Goal: Task Accomplishment & Management: Contribute content

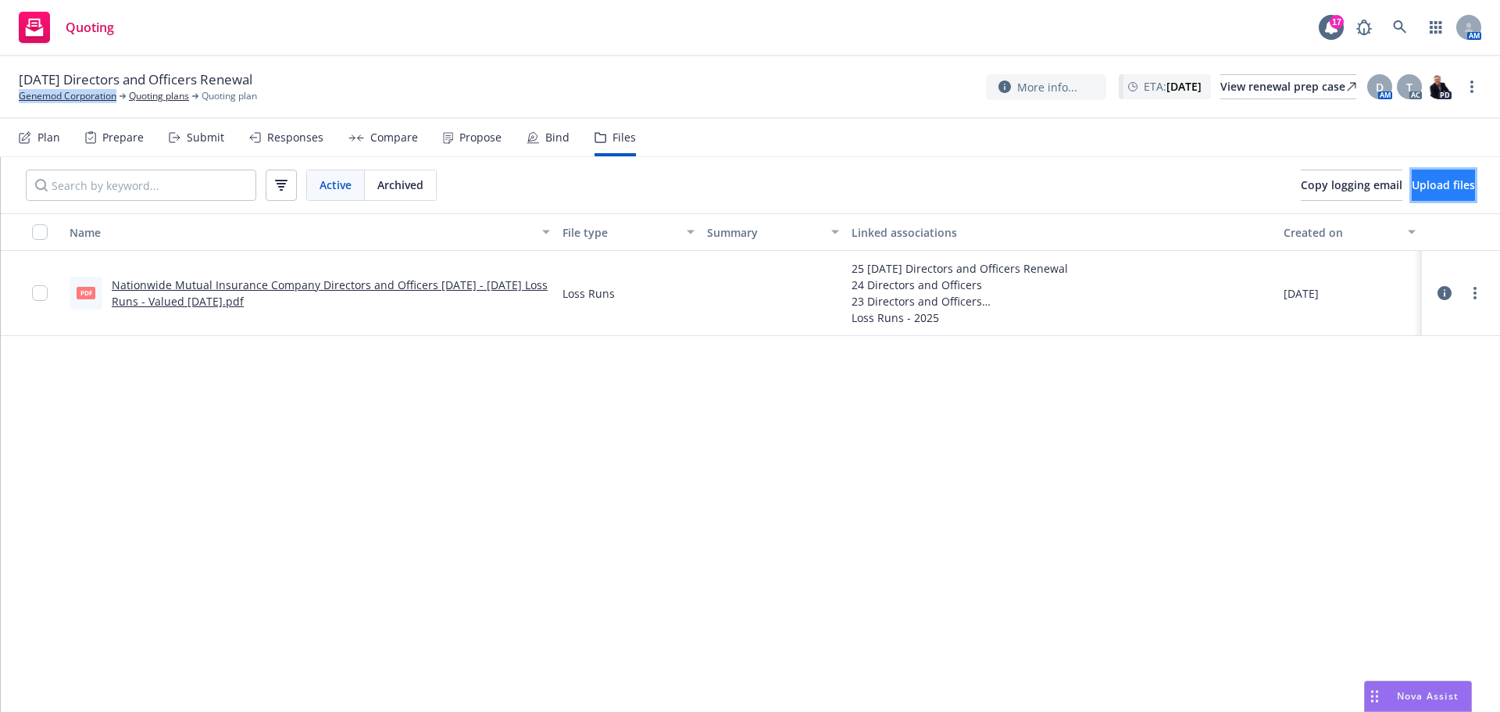
click at [1418, 186] on span "Upload files" at bounding box center [1443, 184] width 63 height 15
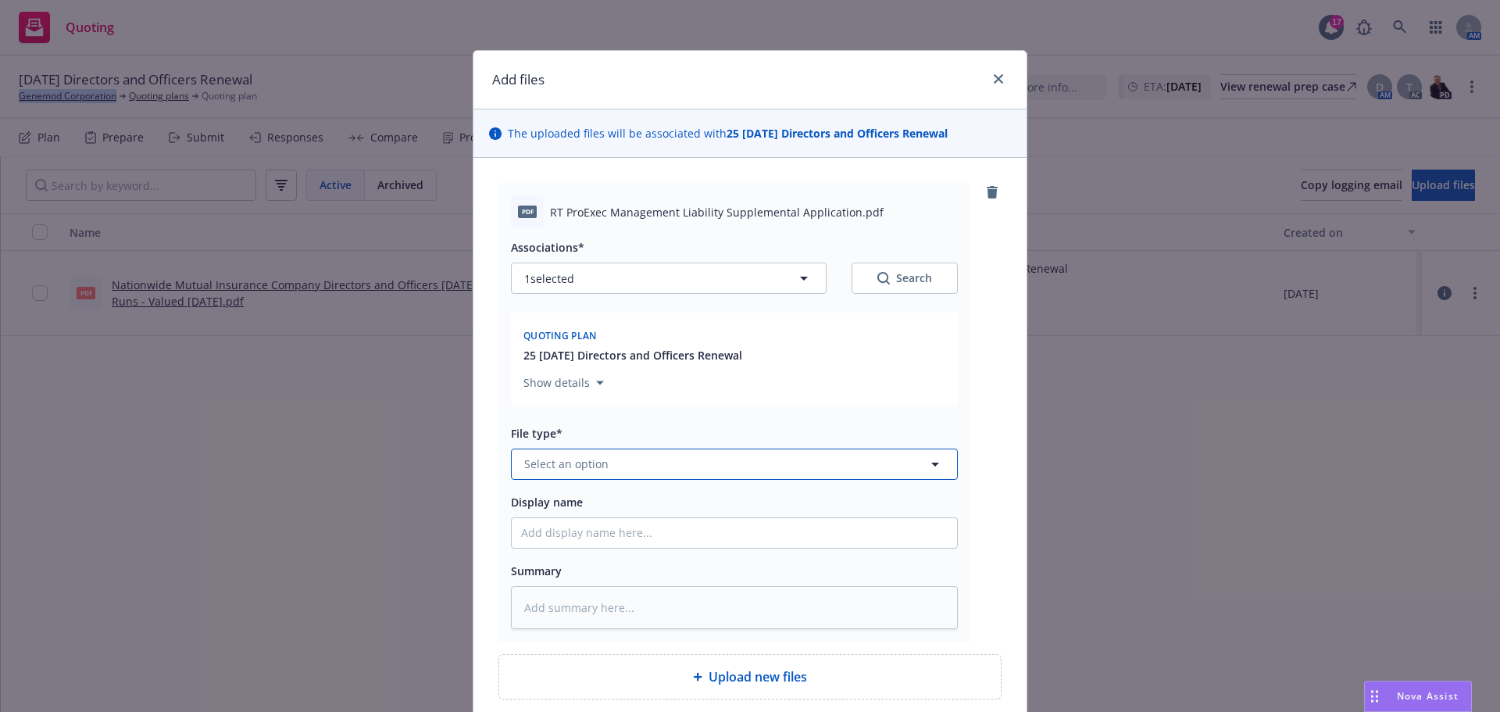
click at [583, 458] on span "Select an option" at bounding box center [566, 464] width 84 height 16
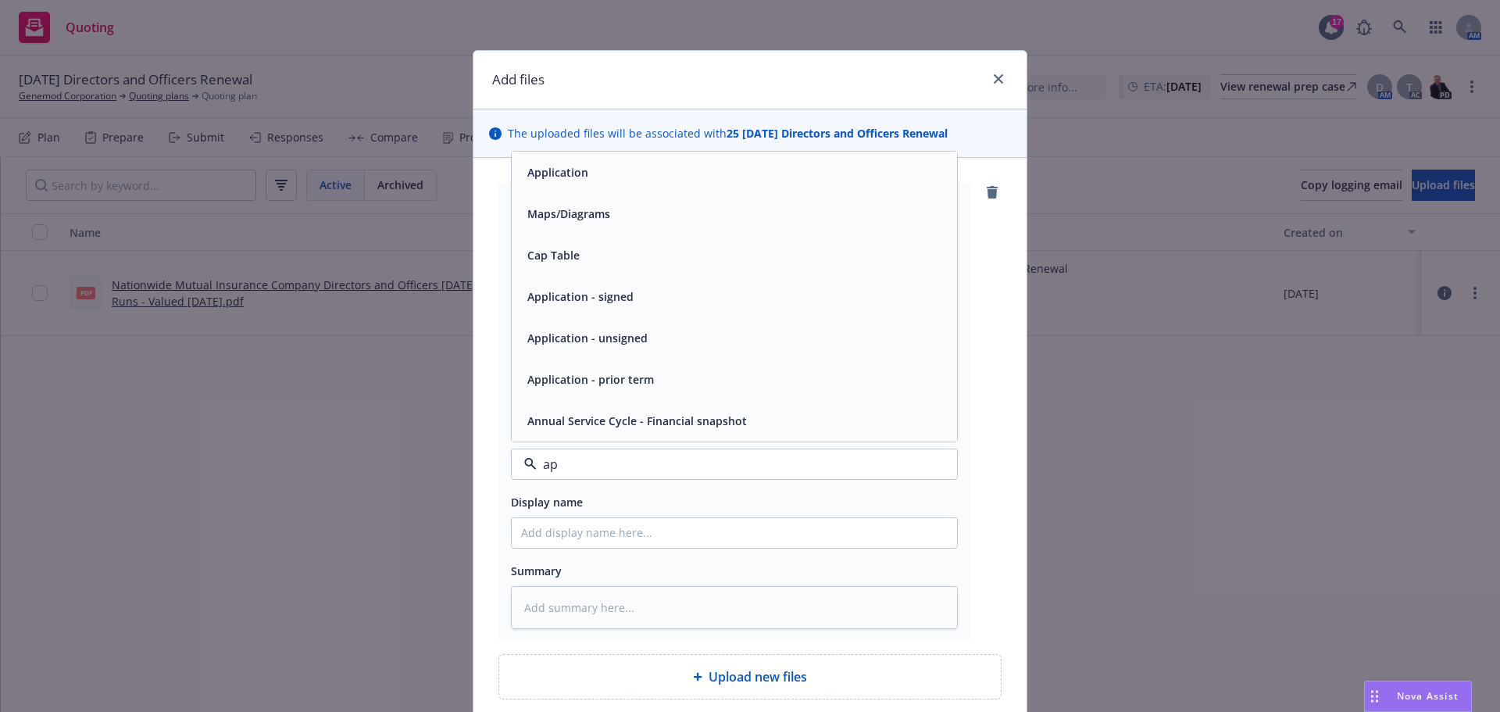
type input "app"
click at [651, 297] on div "Application" at bounding box center [734, 296] width 427 height 23
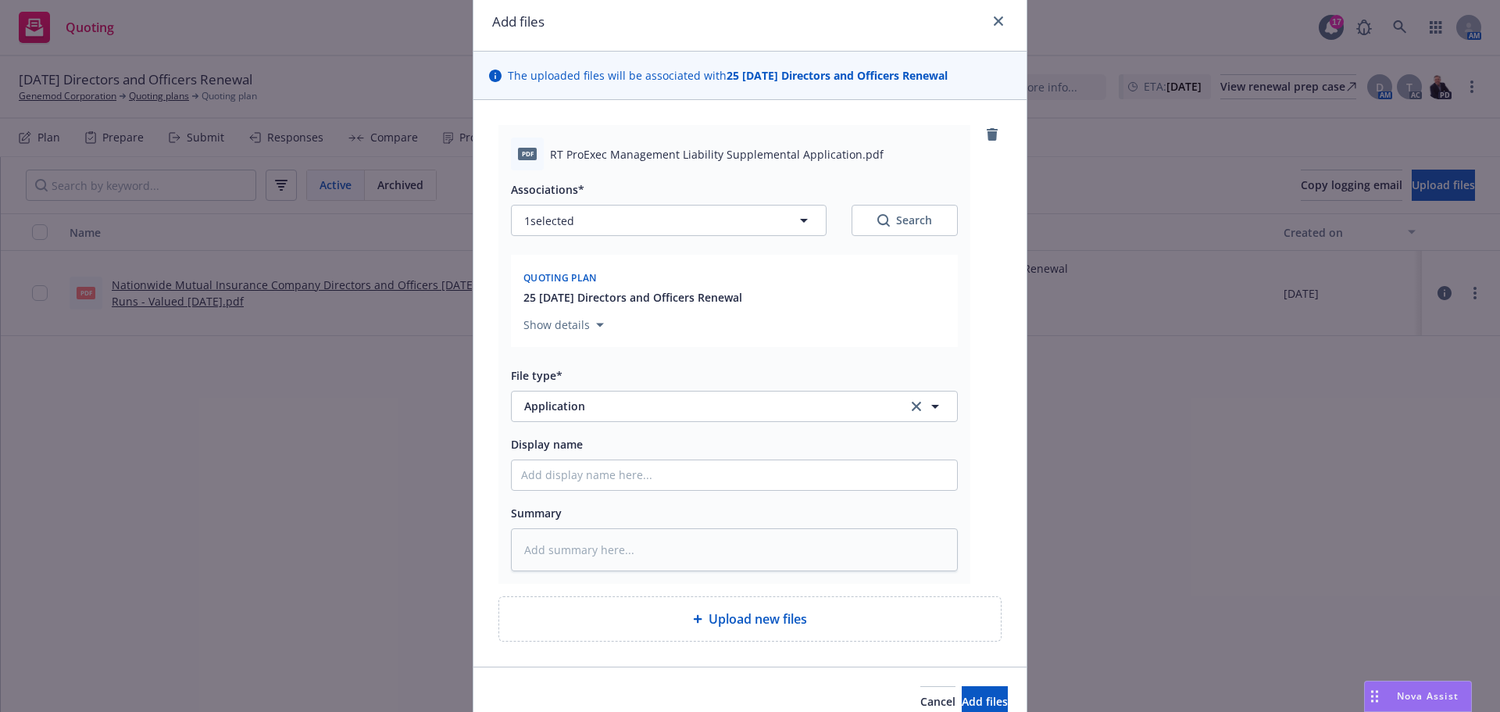
scroll to position [133, 0]
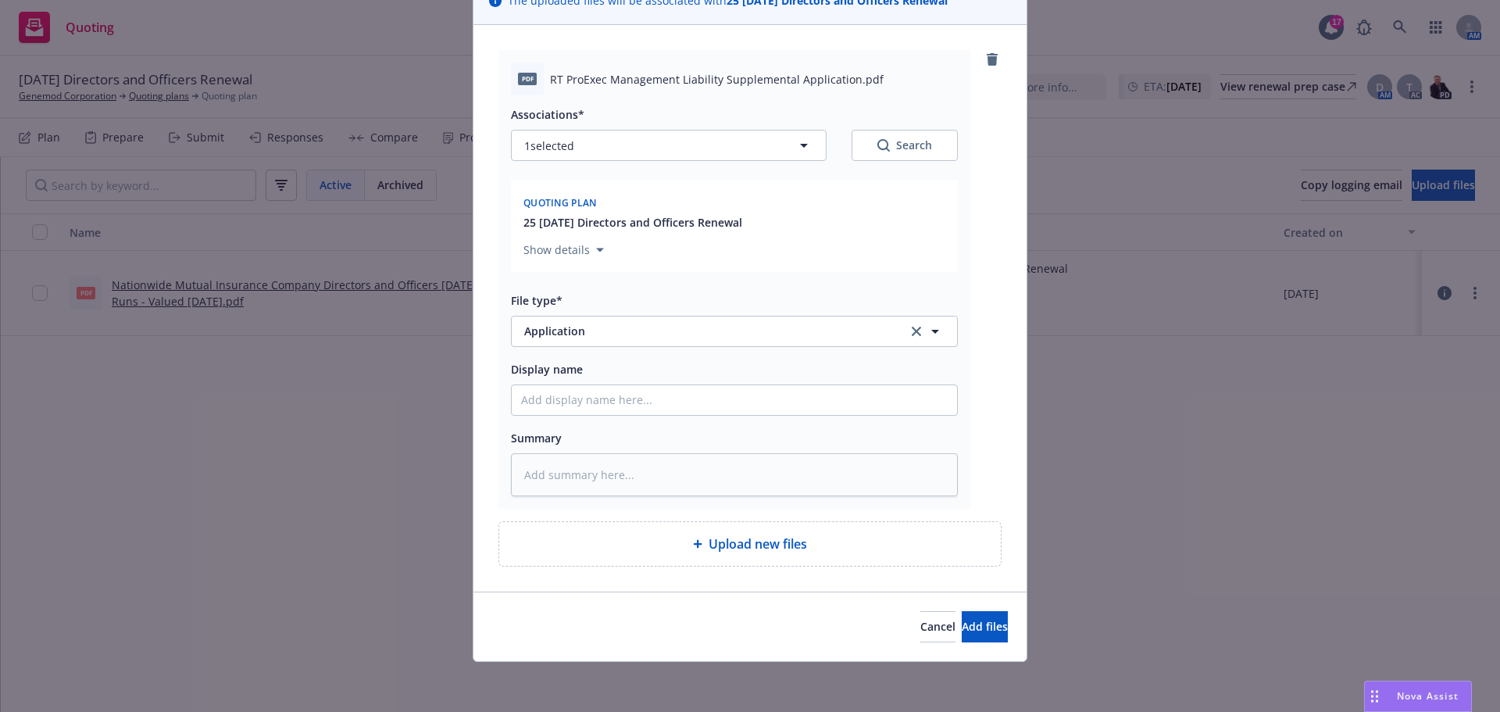
type textarea "x"
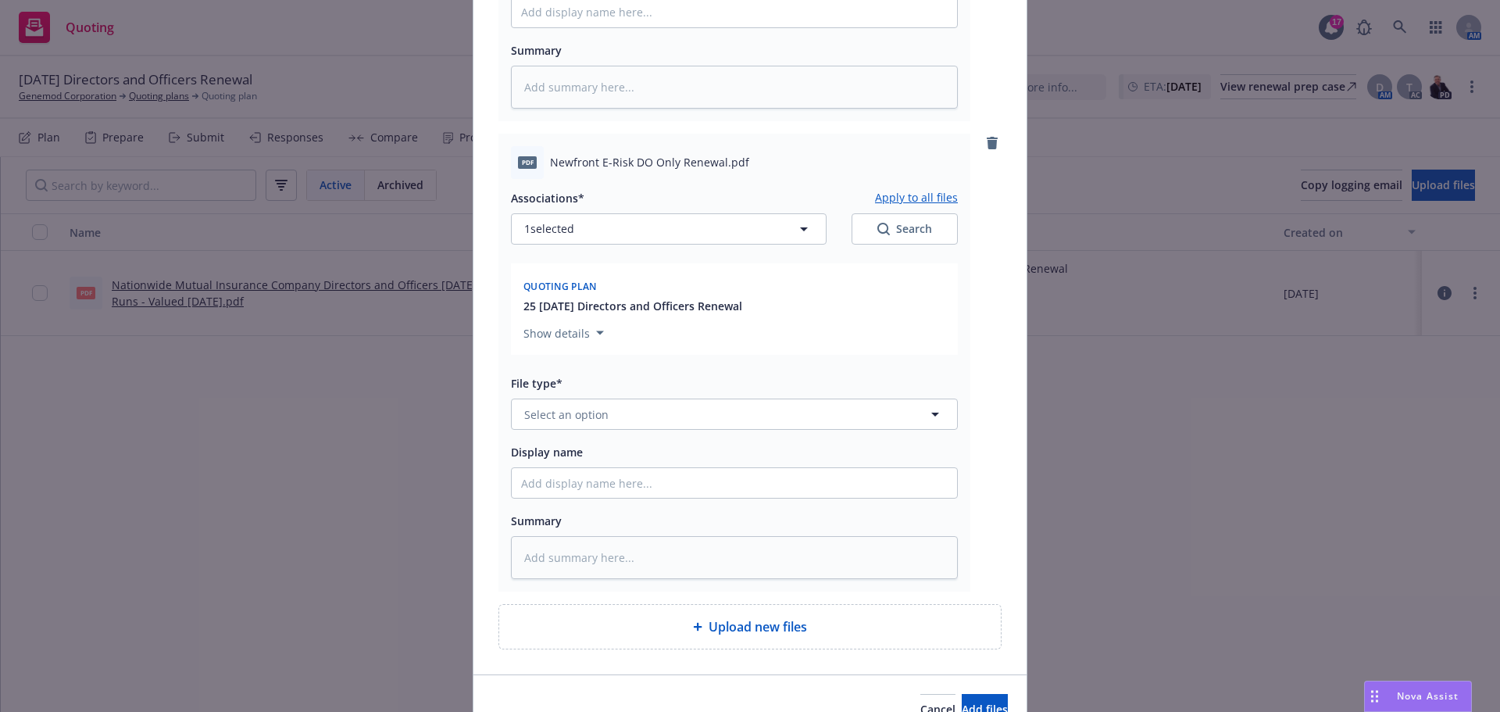
scroll to position [524, 0]
click at [553, 414] on span "Select an option" at bounding box center [566, 411] width 84 height 16
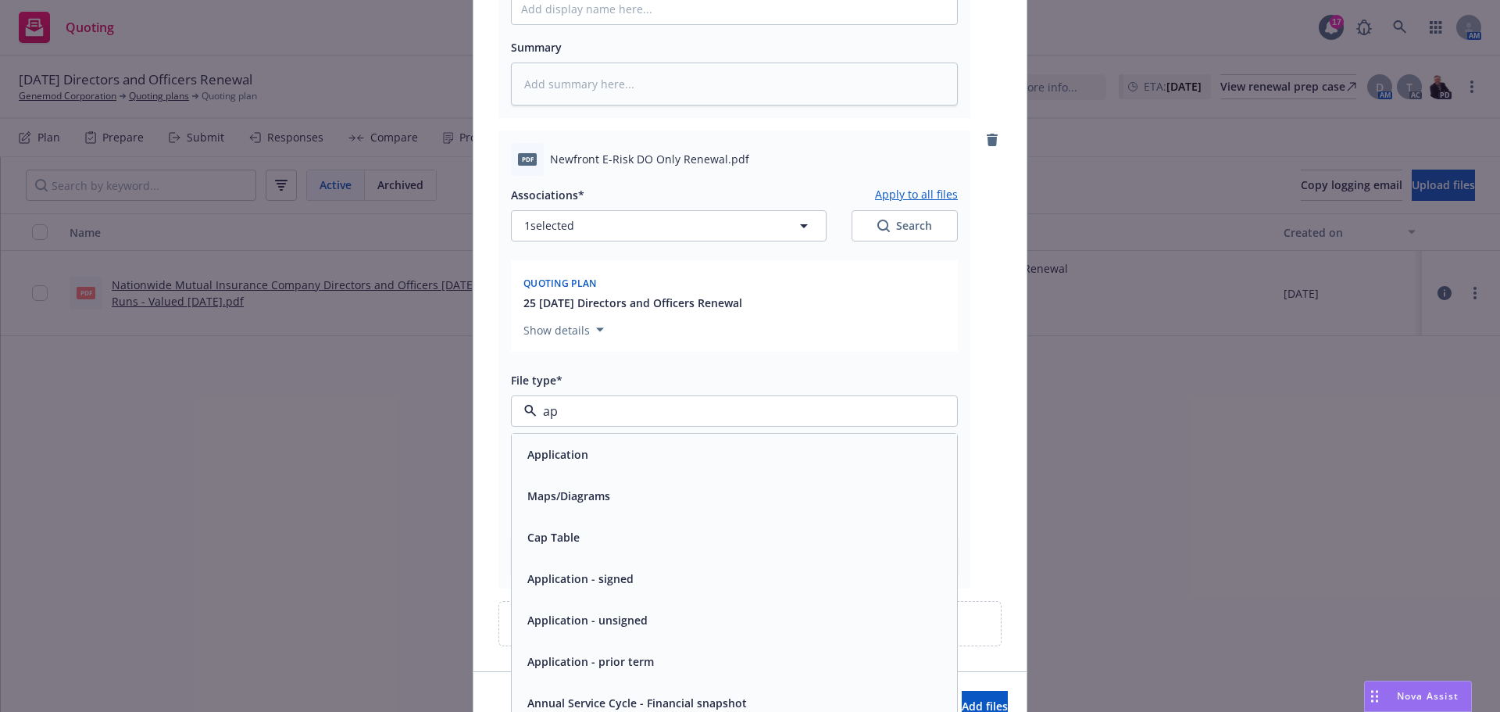
type input "app"
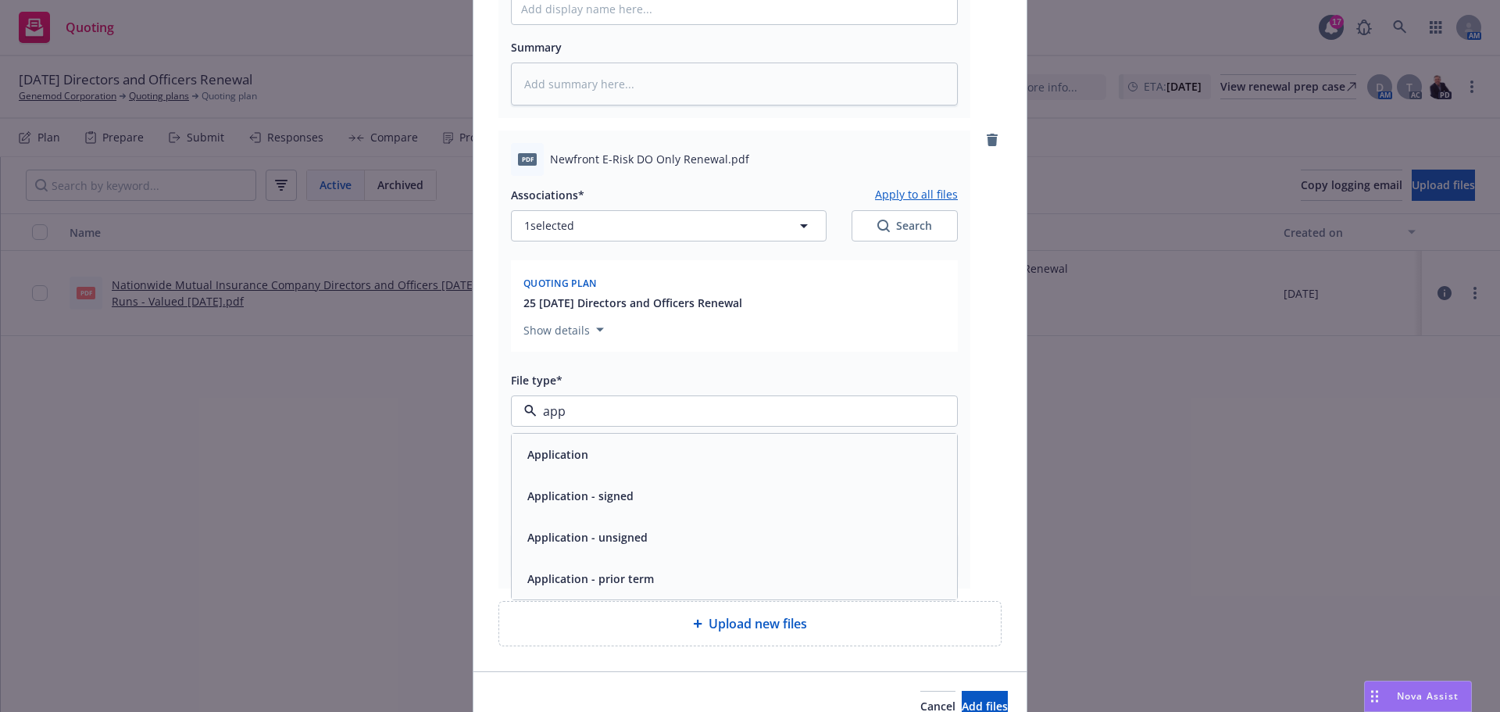
click at [604, 484] on div "Application - signed" at bounding box center [579, 495] width 116 height 23
type textarea "x"
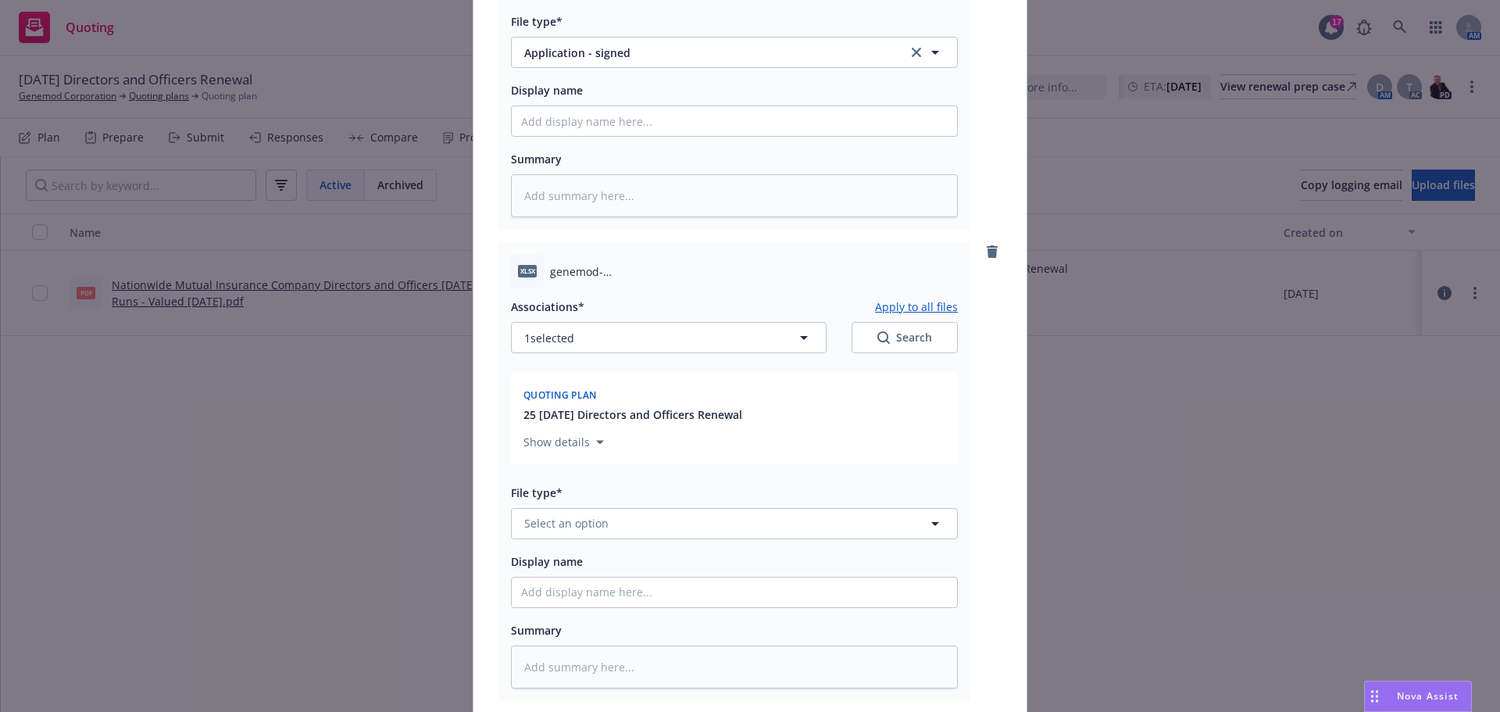
scroll to position [992, 0]
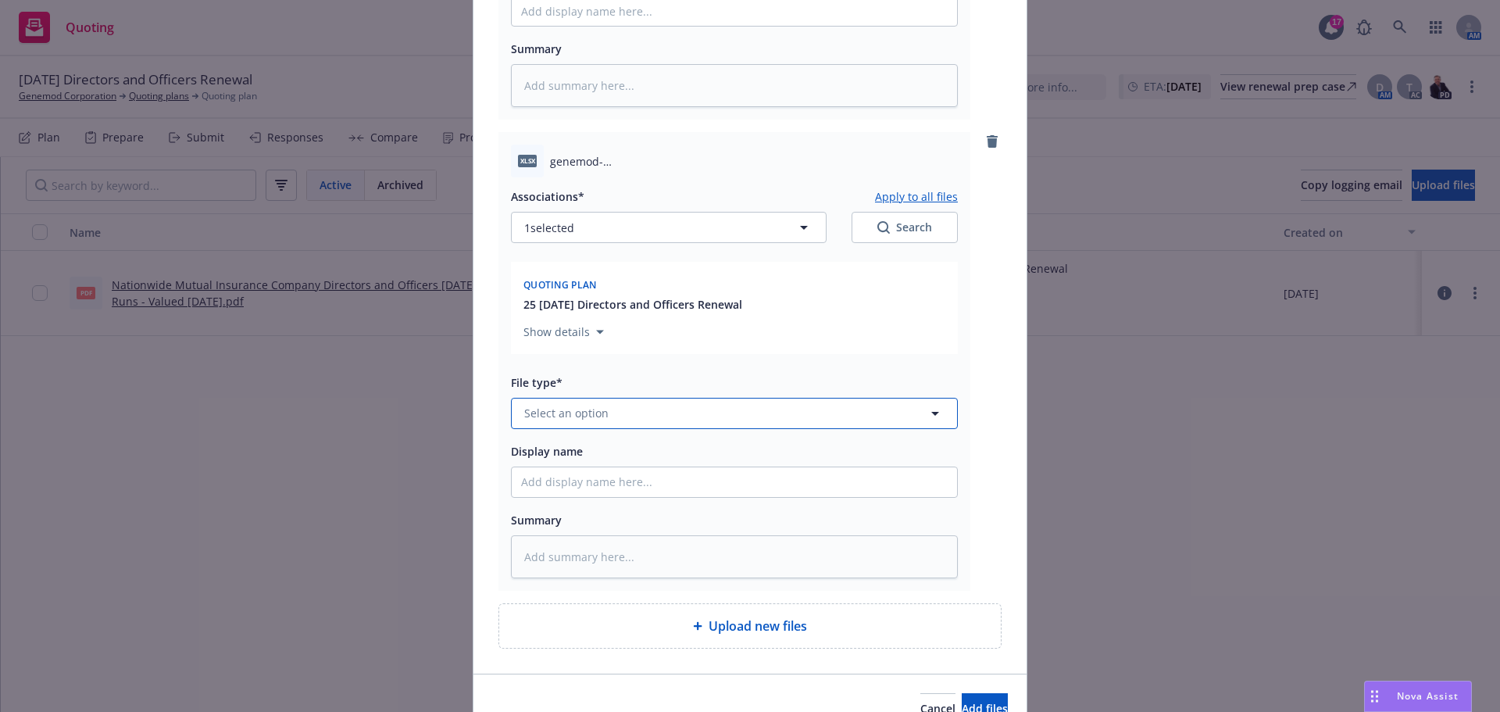
click at [585, 406] on span "Select an option" at bounding box center [566, 413] width 84 height 16
type input "cap"
click at [584, 456] on div "Cap Table" at bounding box center [734, 456] width 427 height 23
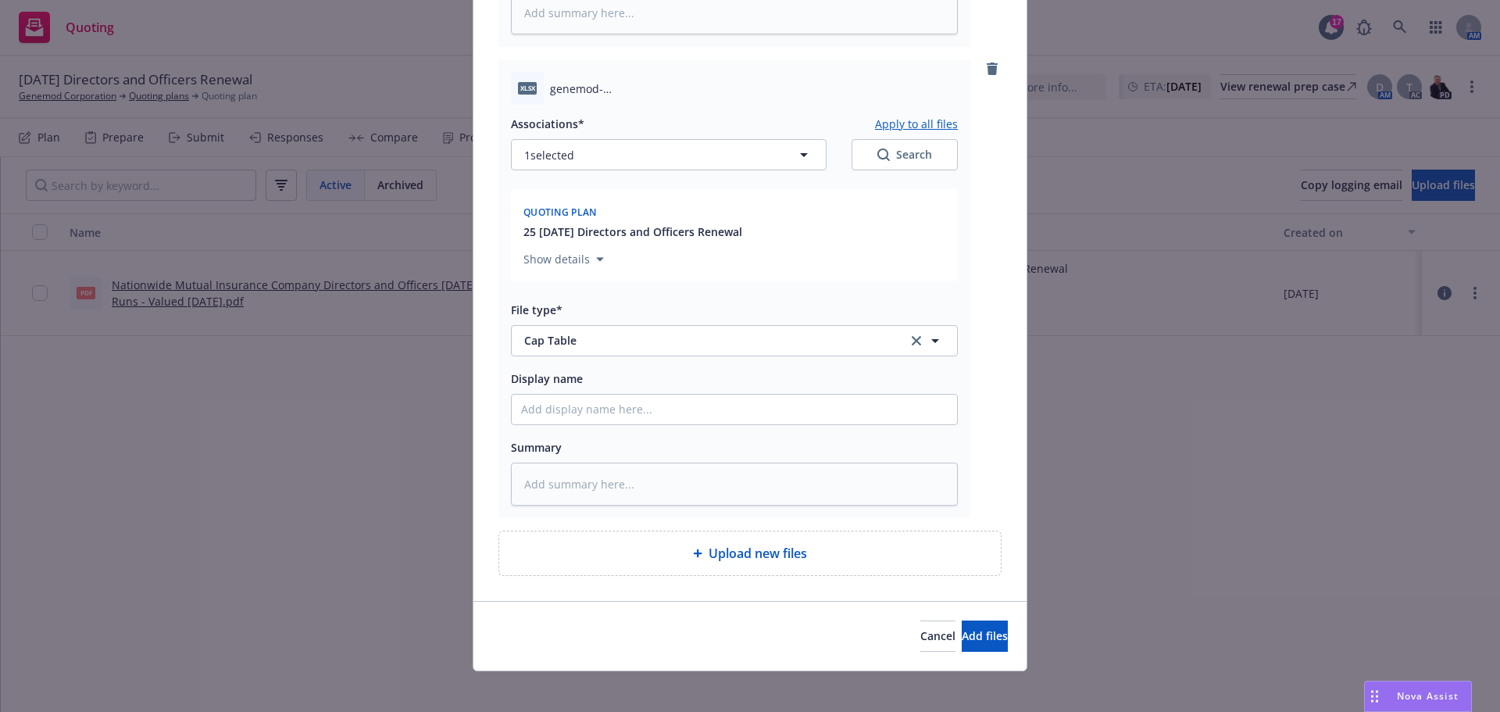
scroll to position [1074, 0]
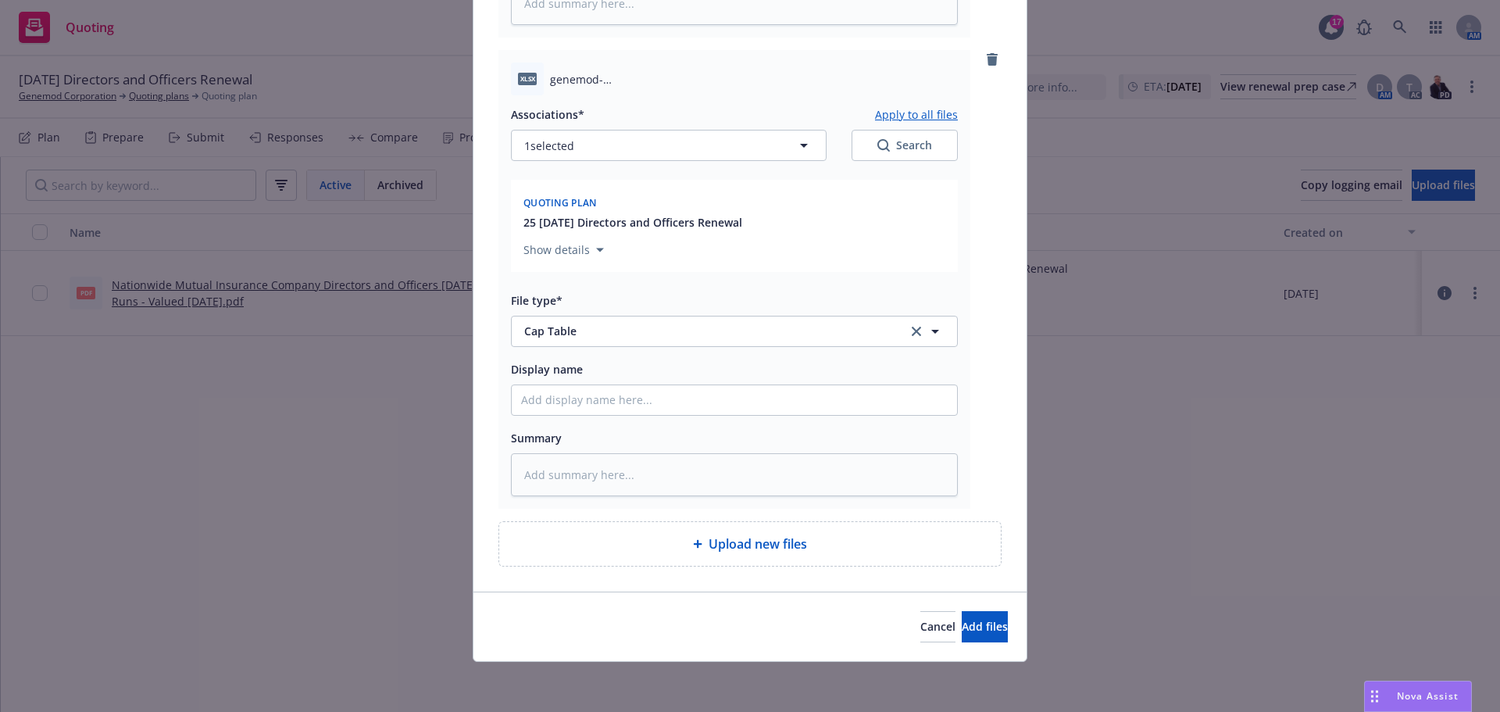
type textarea "x"
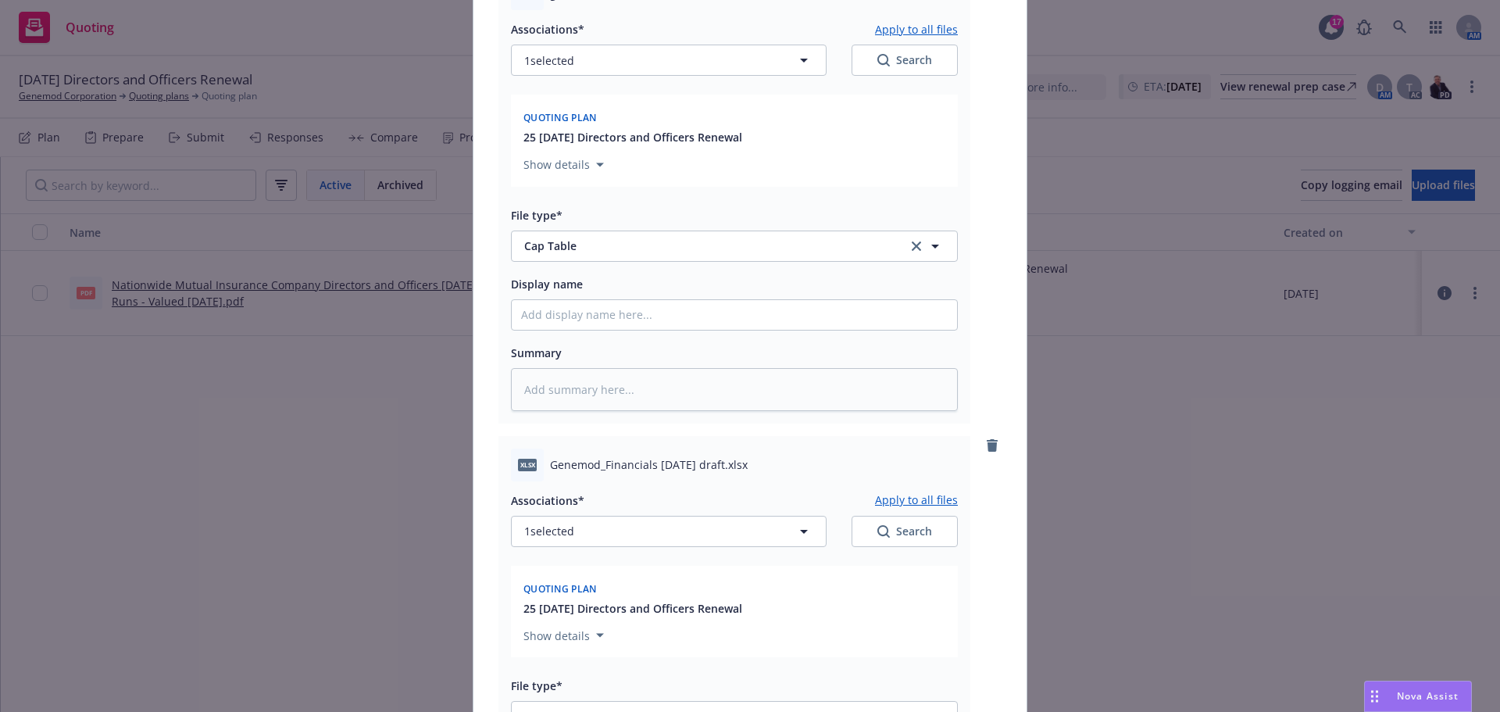
scroll to position [1387, 0]
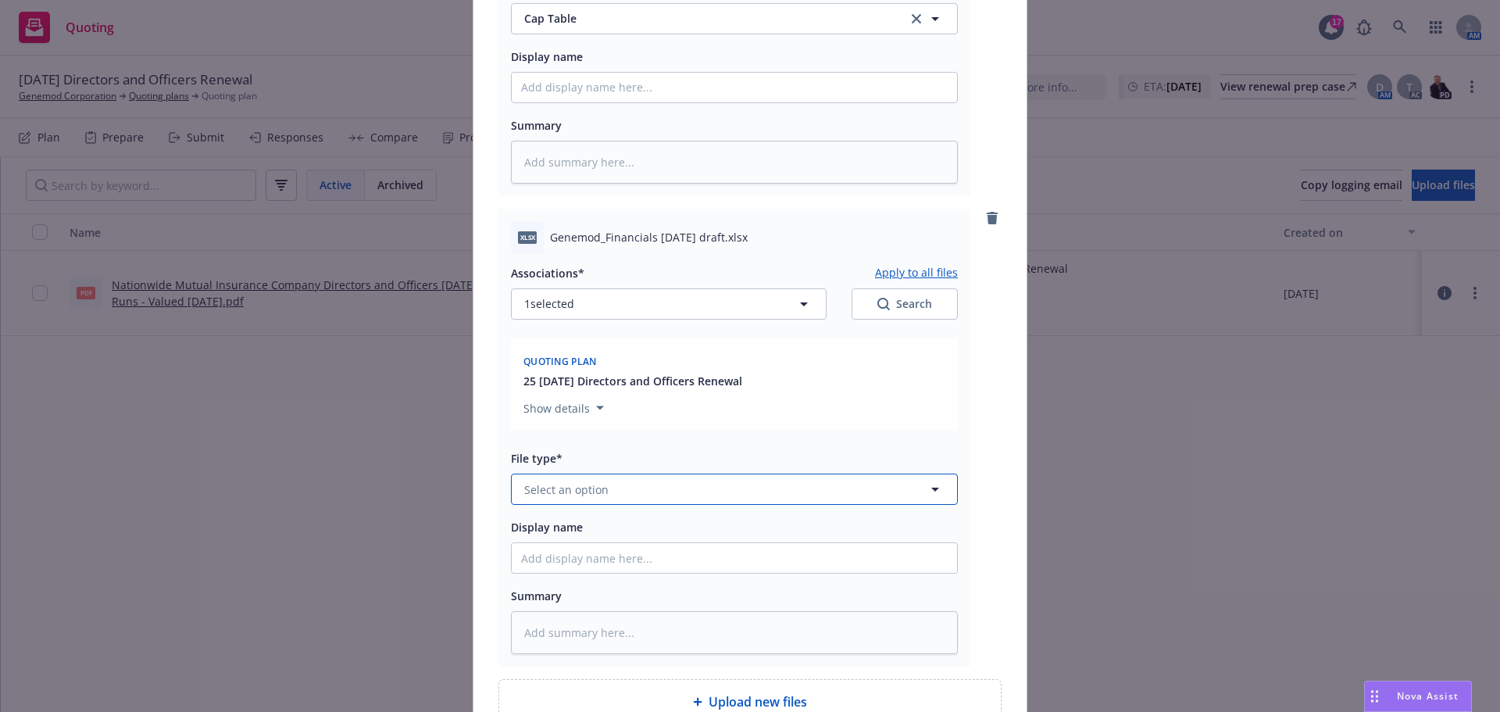
click at [554, 486] on span "Select an option" at bounding box center [566, 489] width 84 height 16
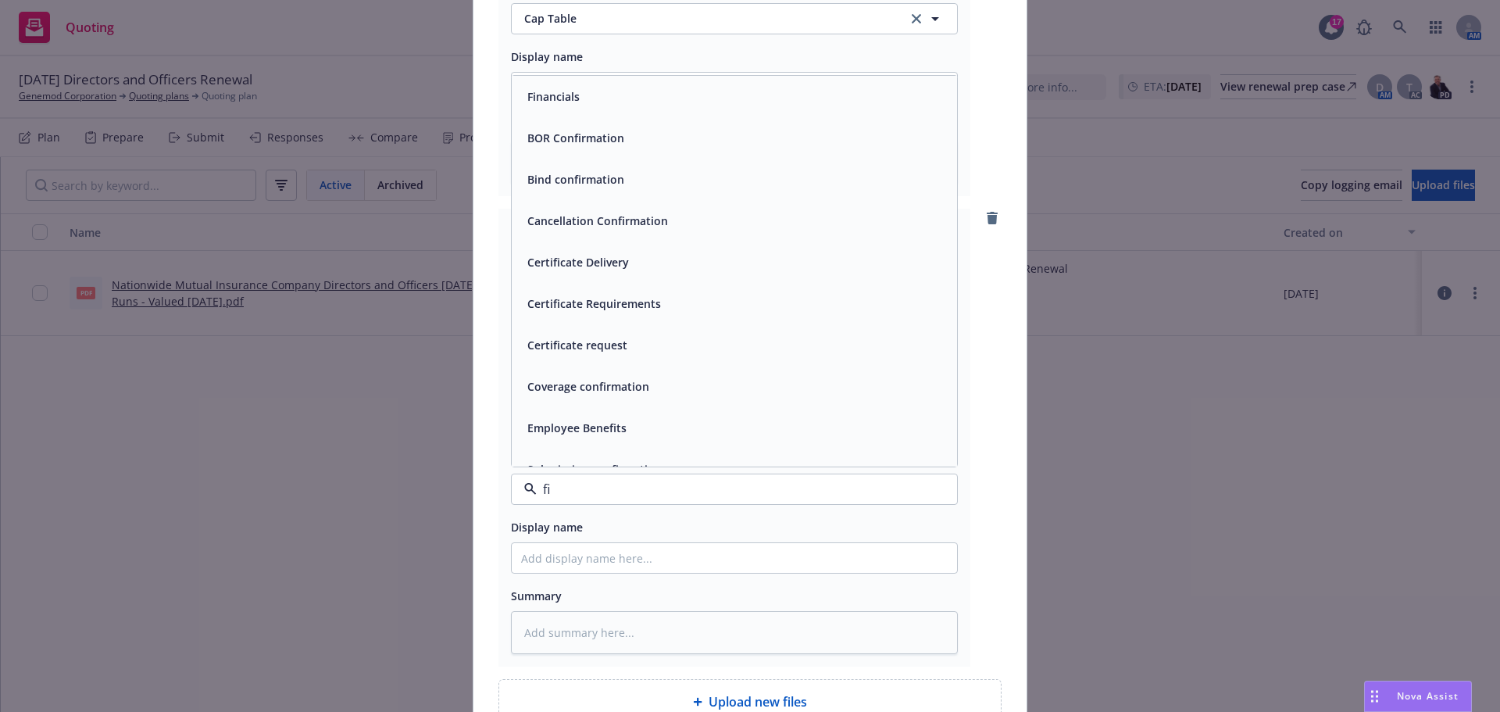
type input "fin"
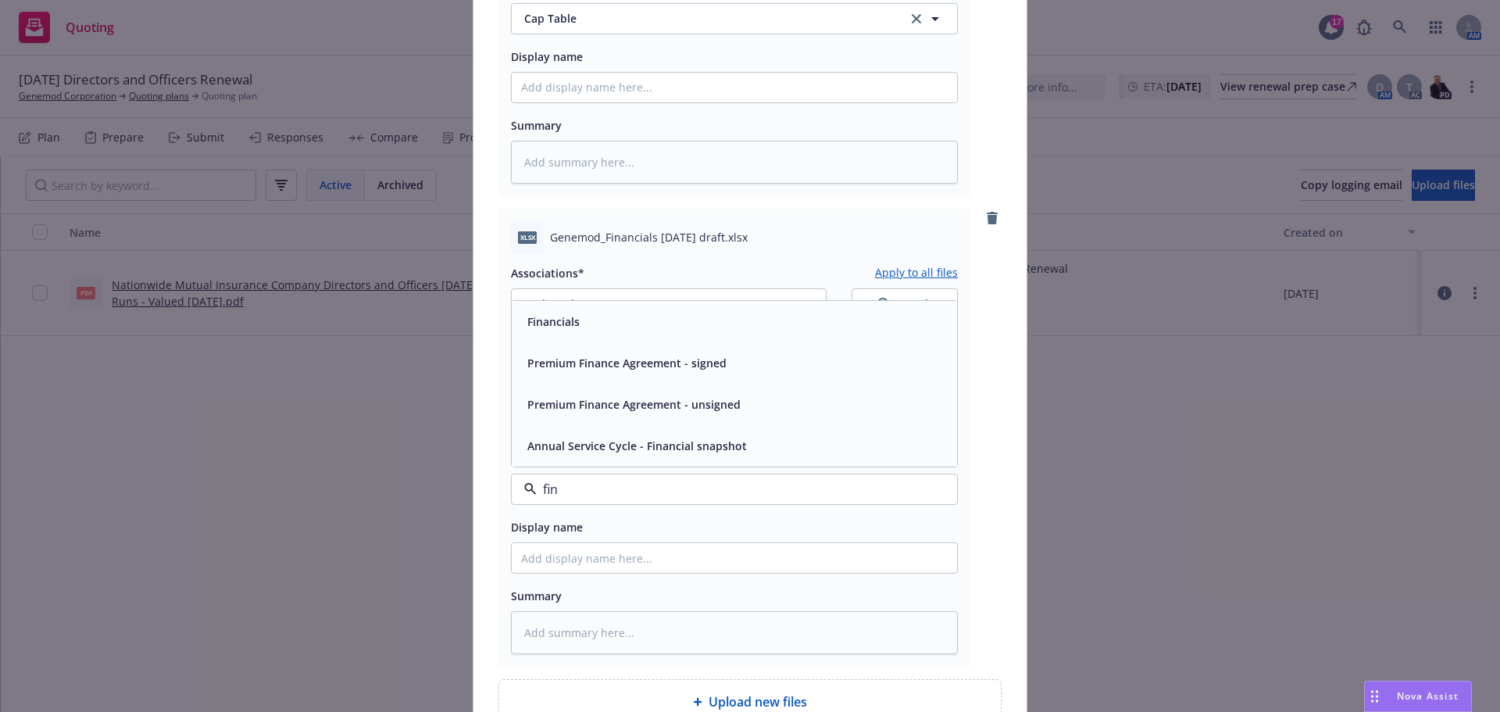
click at [583, 312] on div "Financials" at bounding box center [734, 321] width 427 height 23
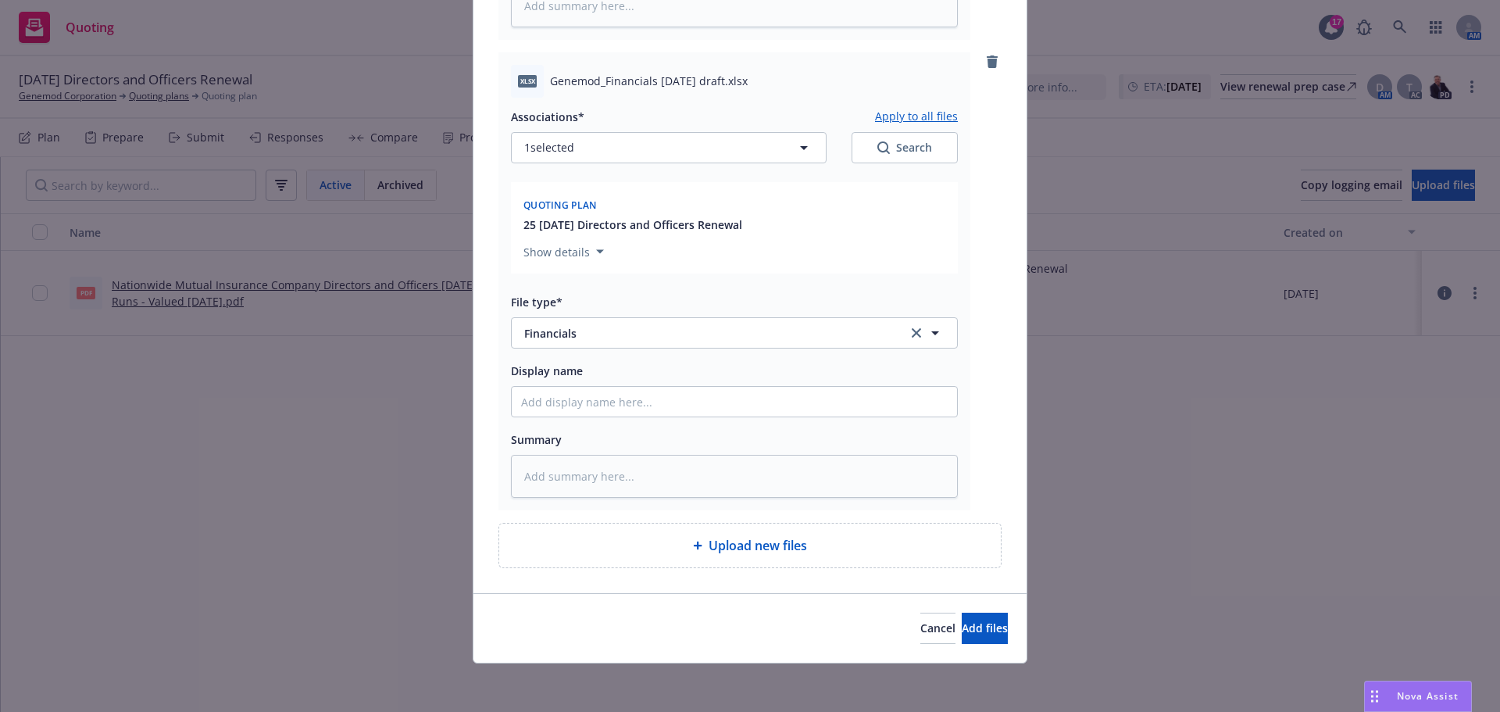
scroll to position [1545, 0]
click at [695, 538] on div "Upload new files" at bounding box center [750, 543] width 477 height 19
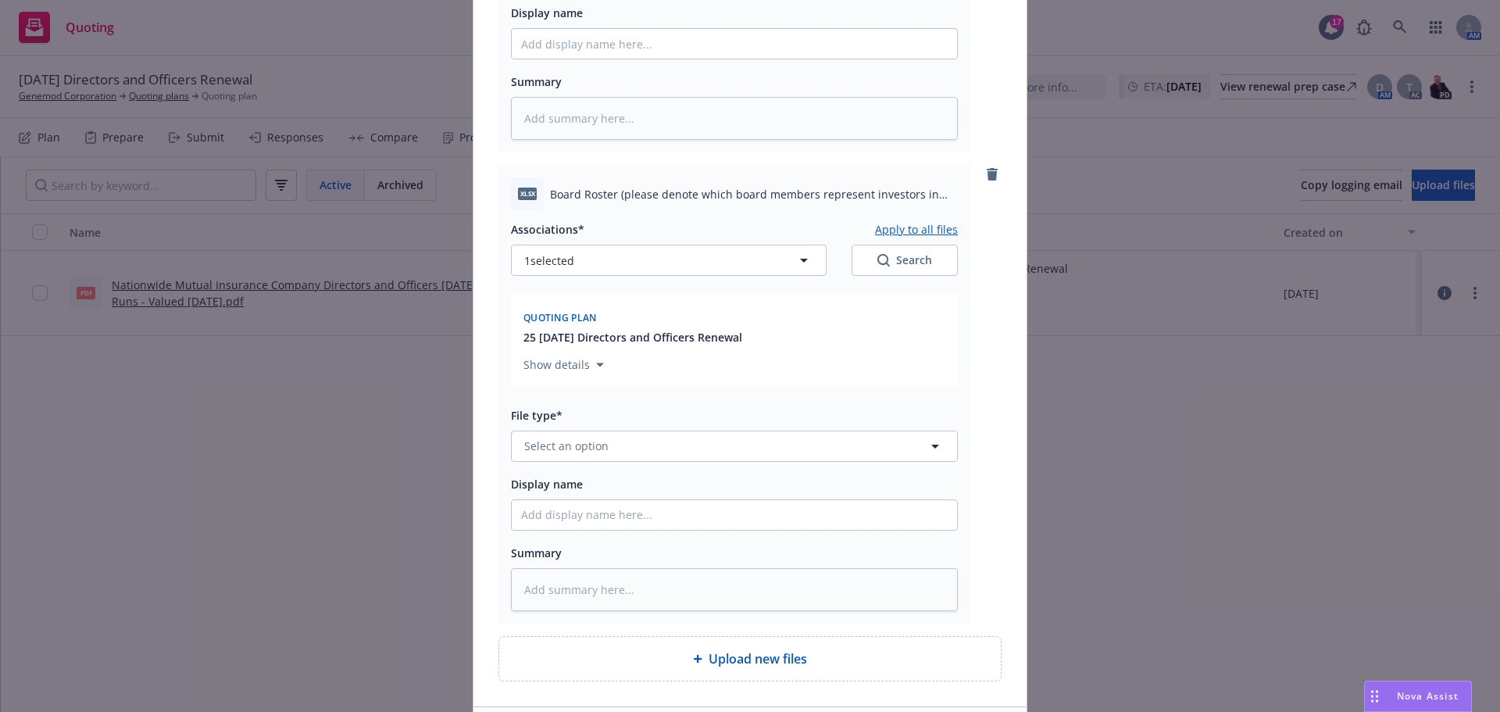
scroll to position [1935, 0]
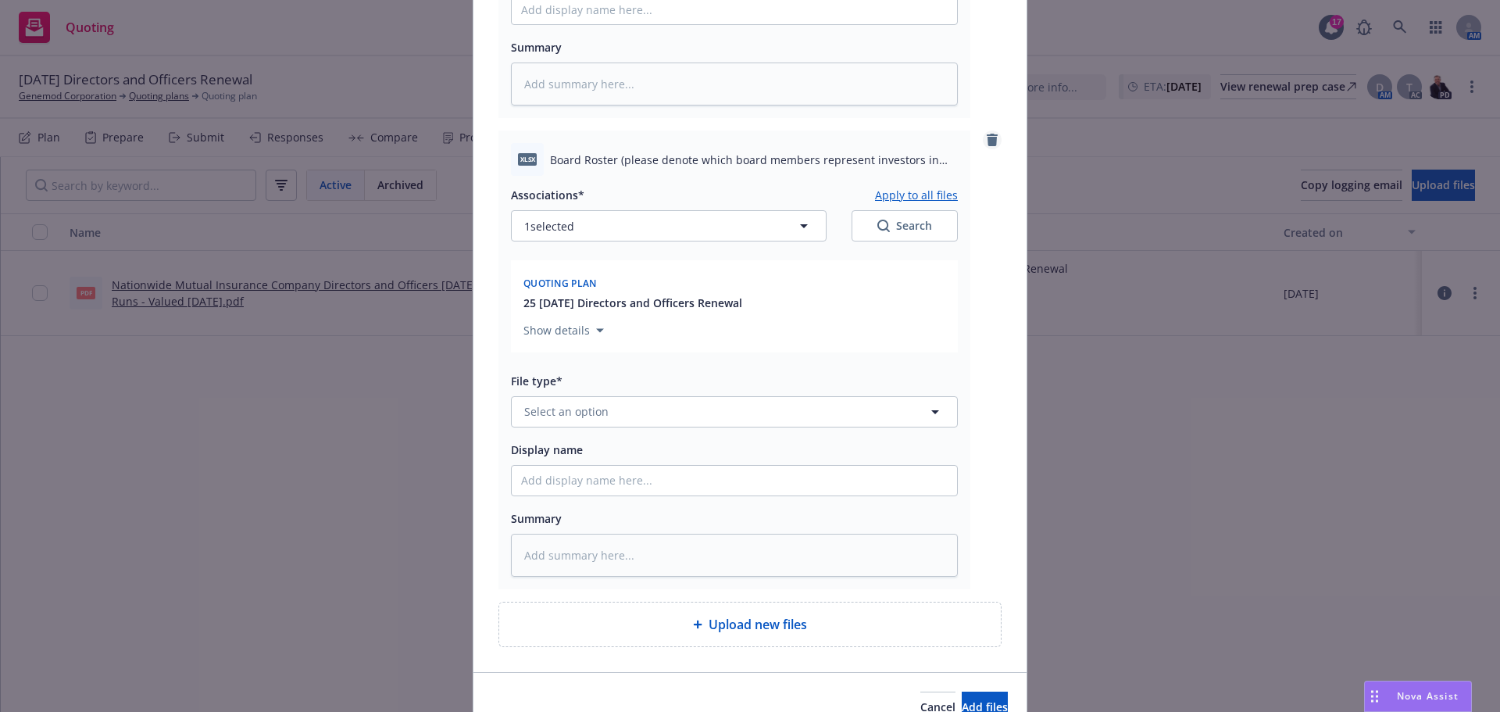
click at [987, 139] on icon "remove" at bounding box center [992, 140] width 11 height 13
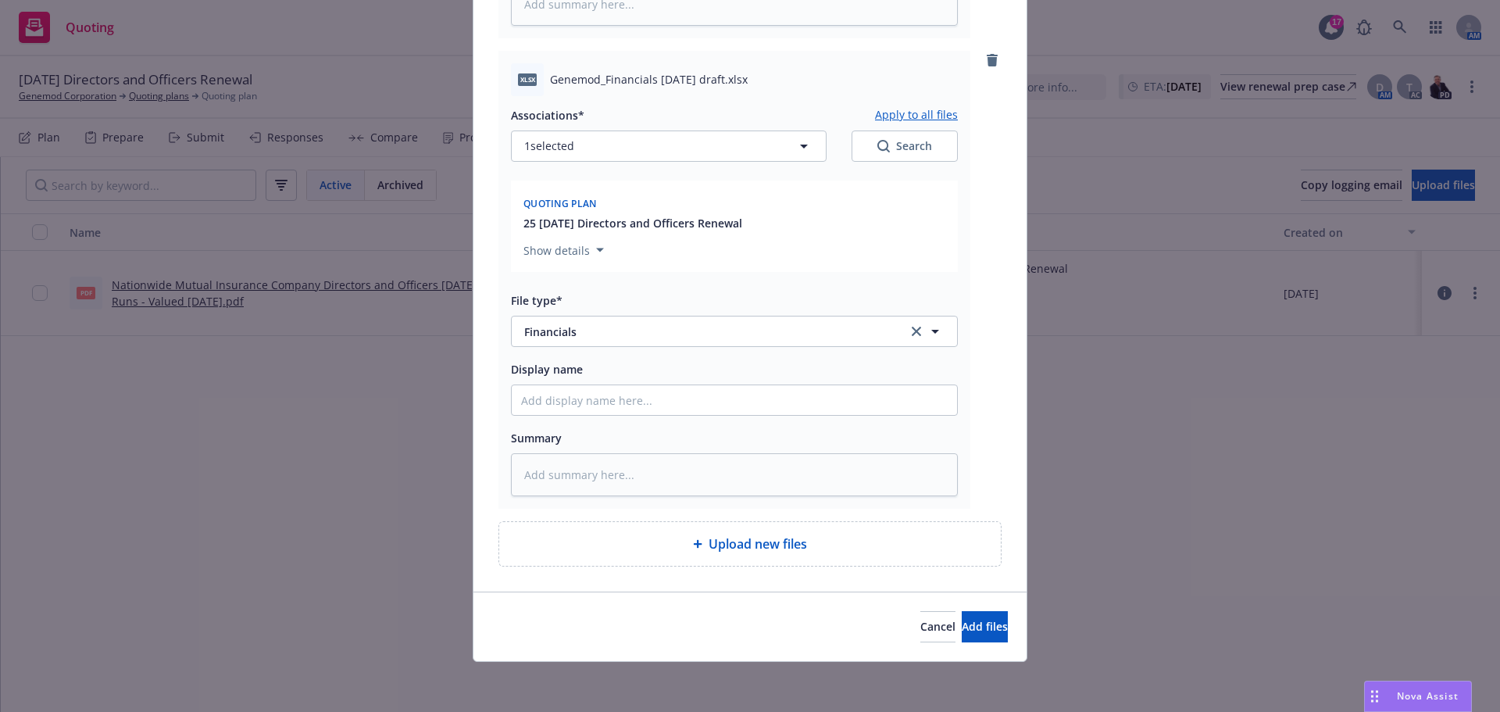
scroll to position [1545, 0]
type textarea "x"
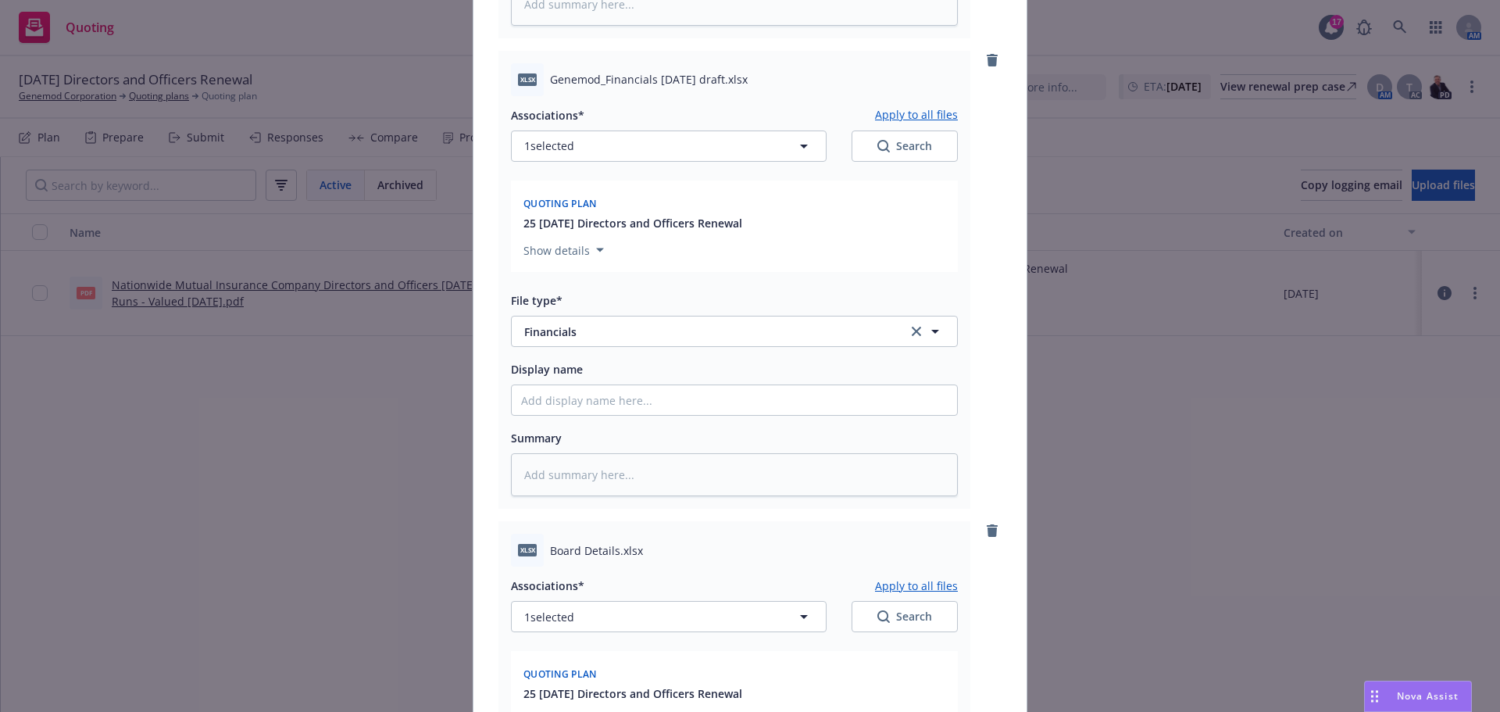
scroll to position [1935, 0]
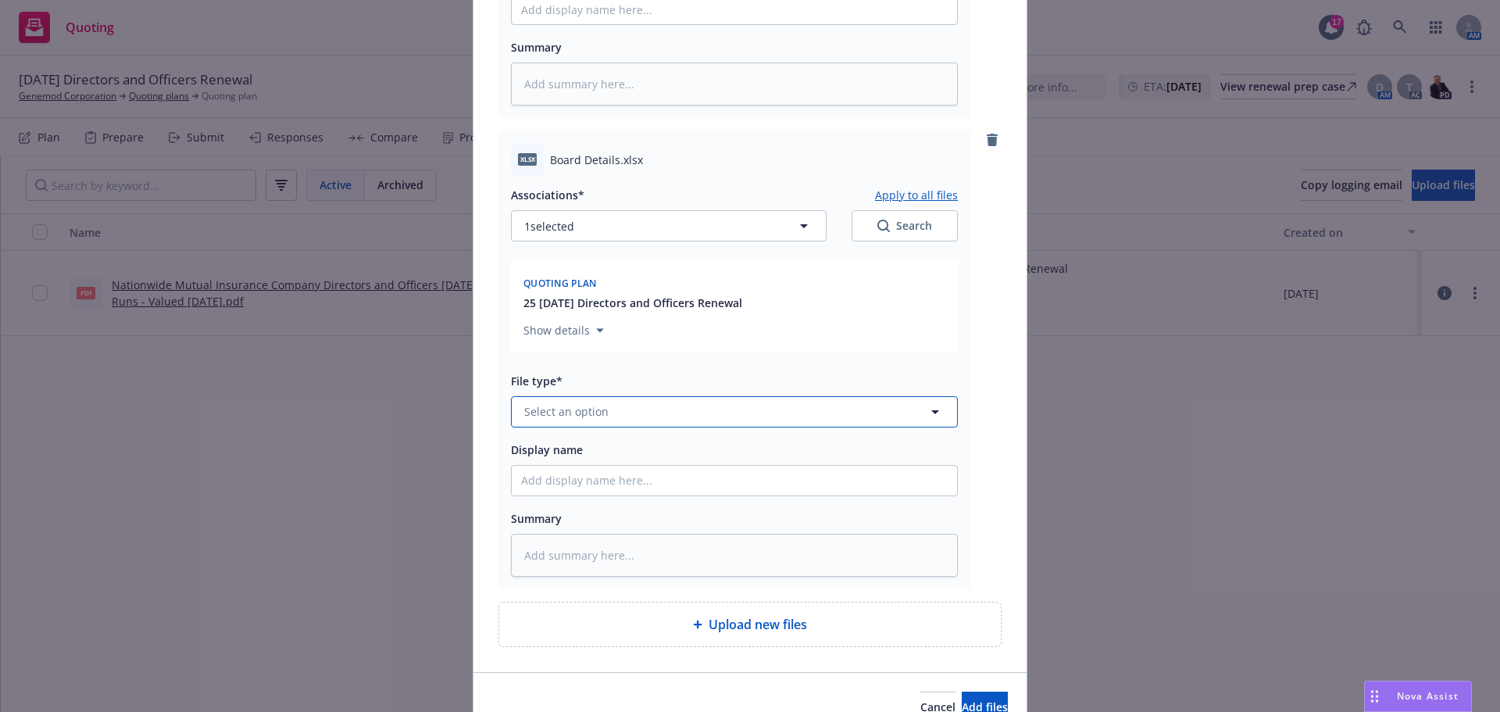
click at [588, 409] on span "Select an option" at bounding box center [566, 411] width 84 height 16
type input "boae"
type textarea "x"
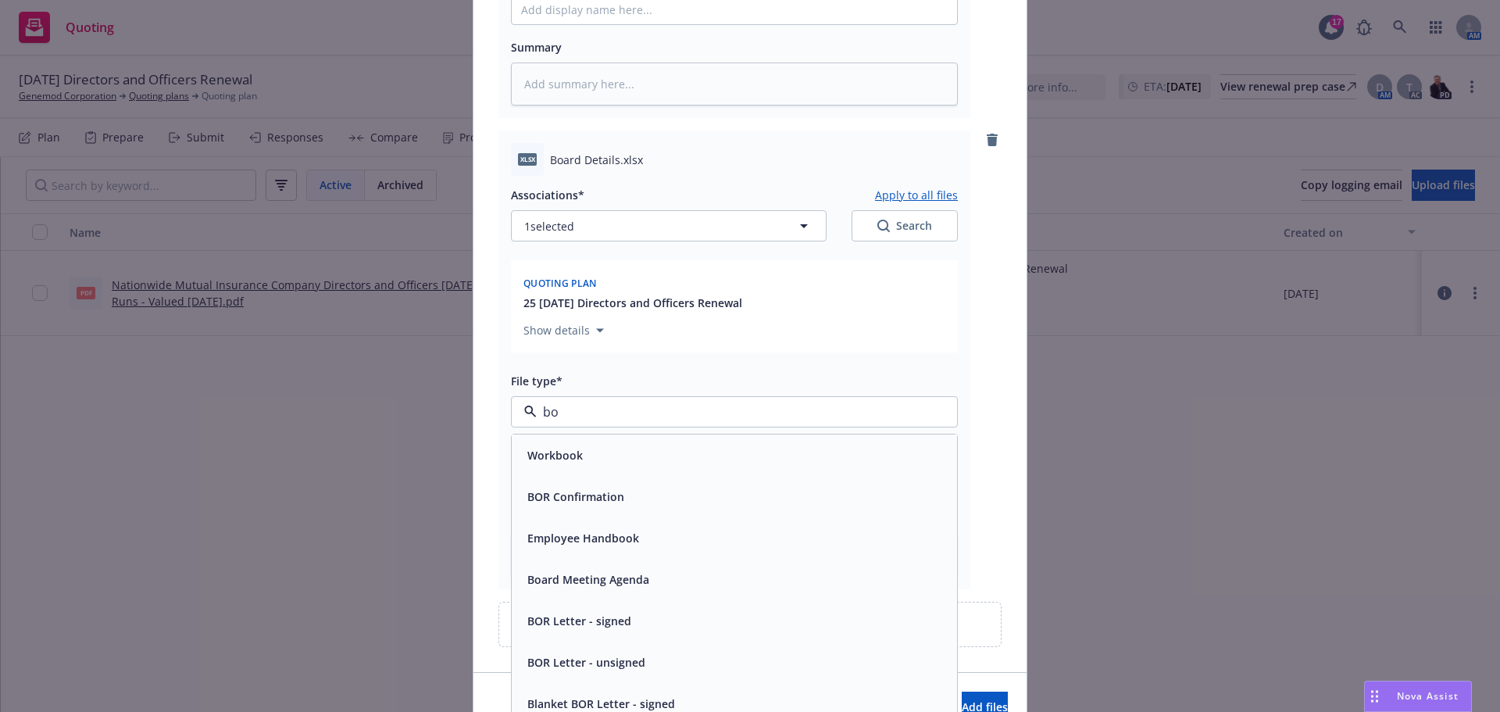
type input "b"
type input "oth"
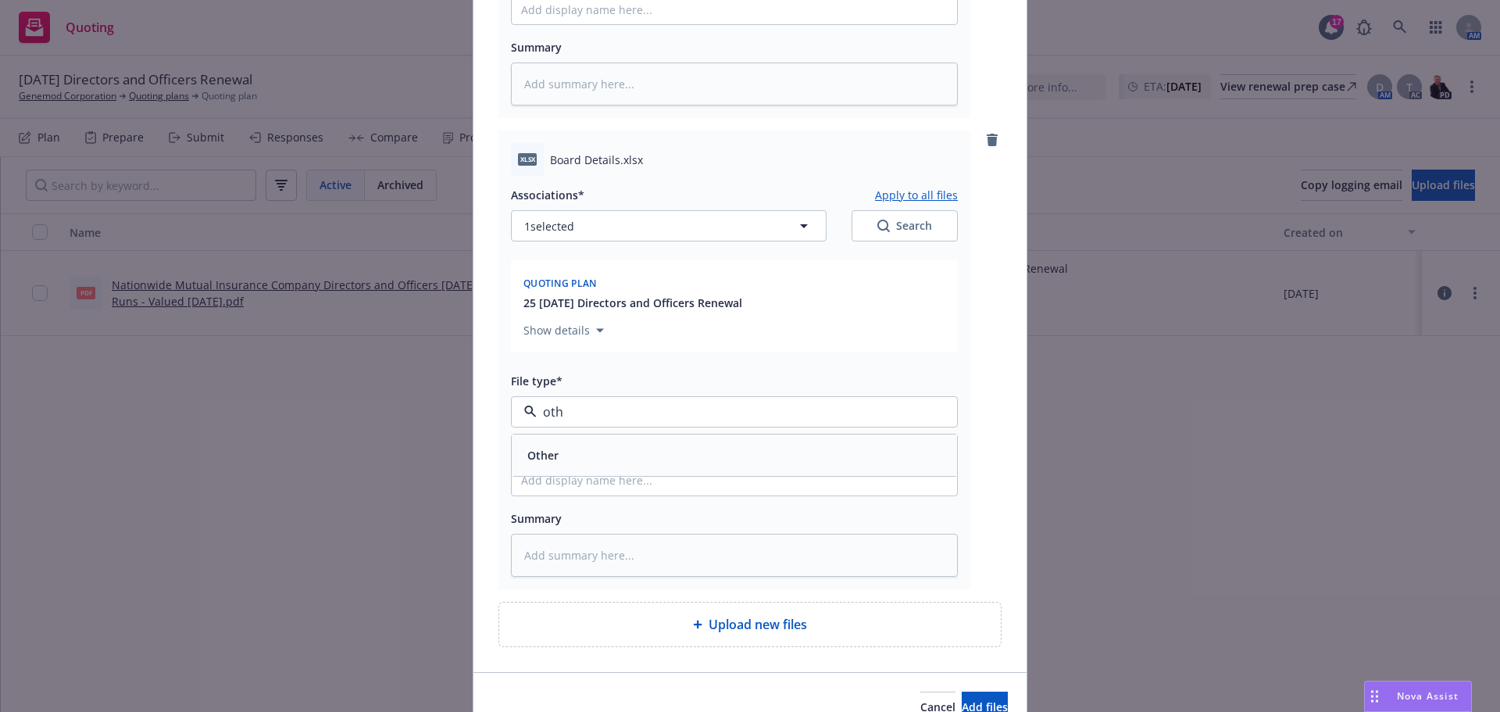
click at [593, 438] on div "Other" at bounding box center [734, 454] width 445 height 41
type textarea "x"
type input "Board Roaster"
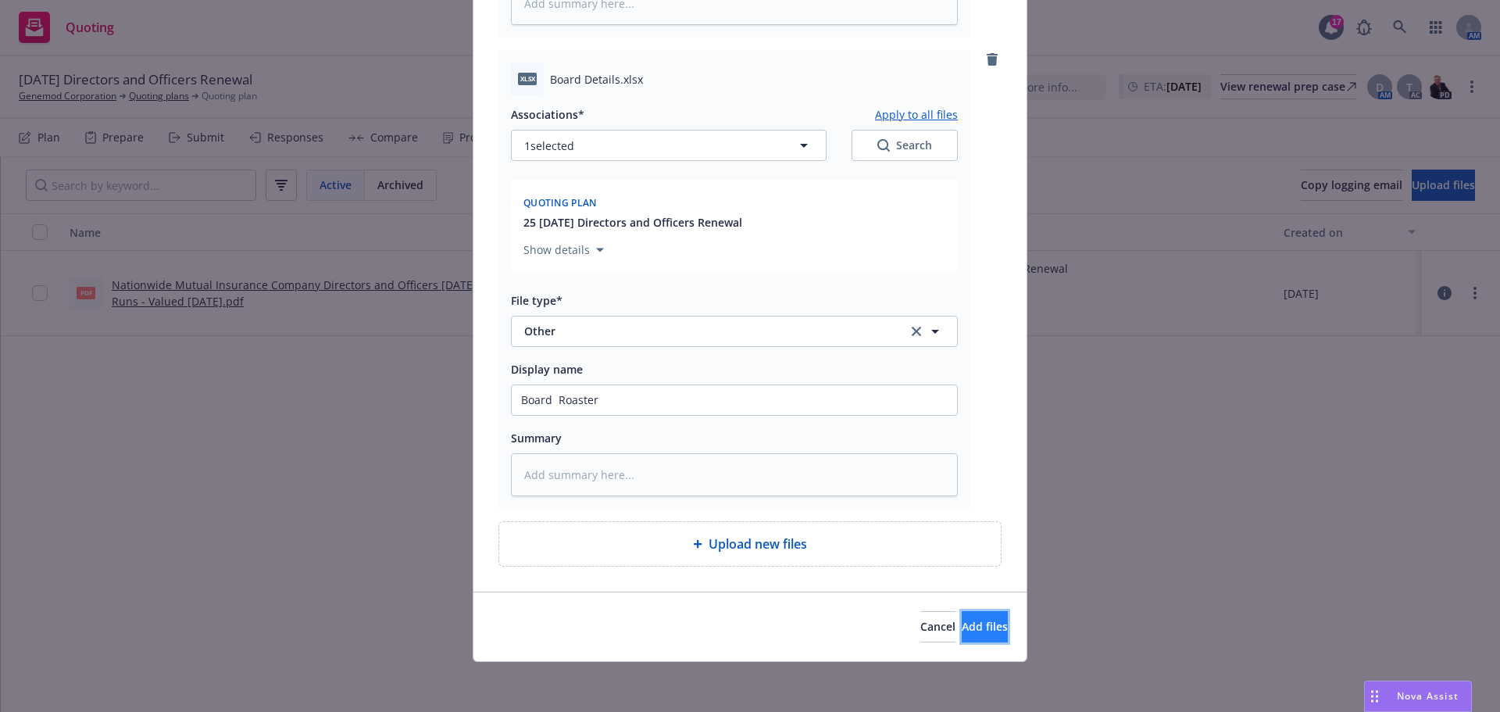
click at [974, 627] on span "Add files" at bounding box center [985, 626] width 46 height 15
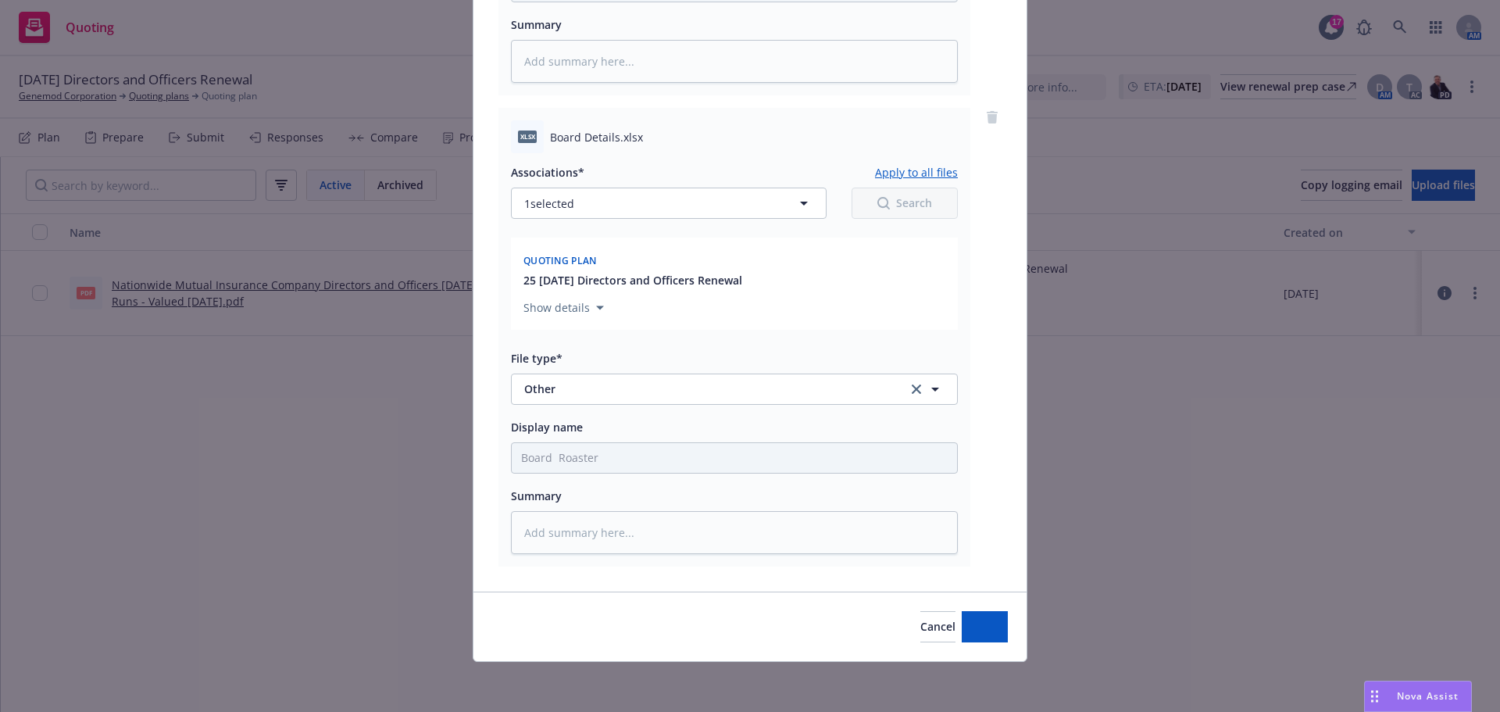
scroll to position [1958, 0]
type textarea "x"
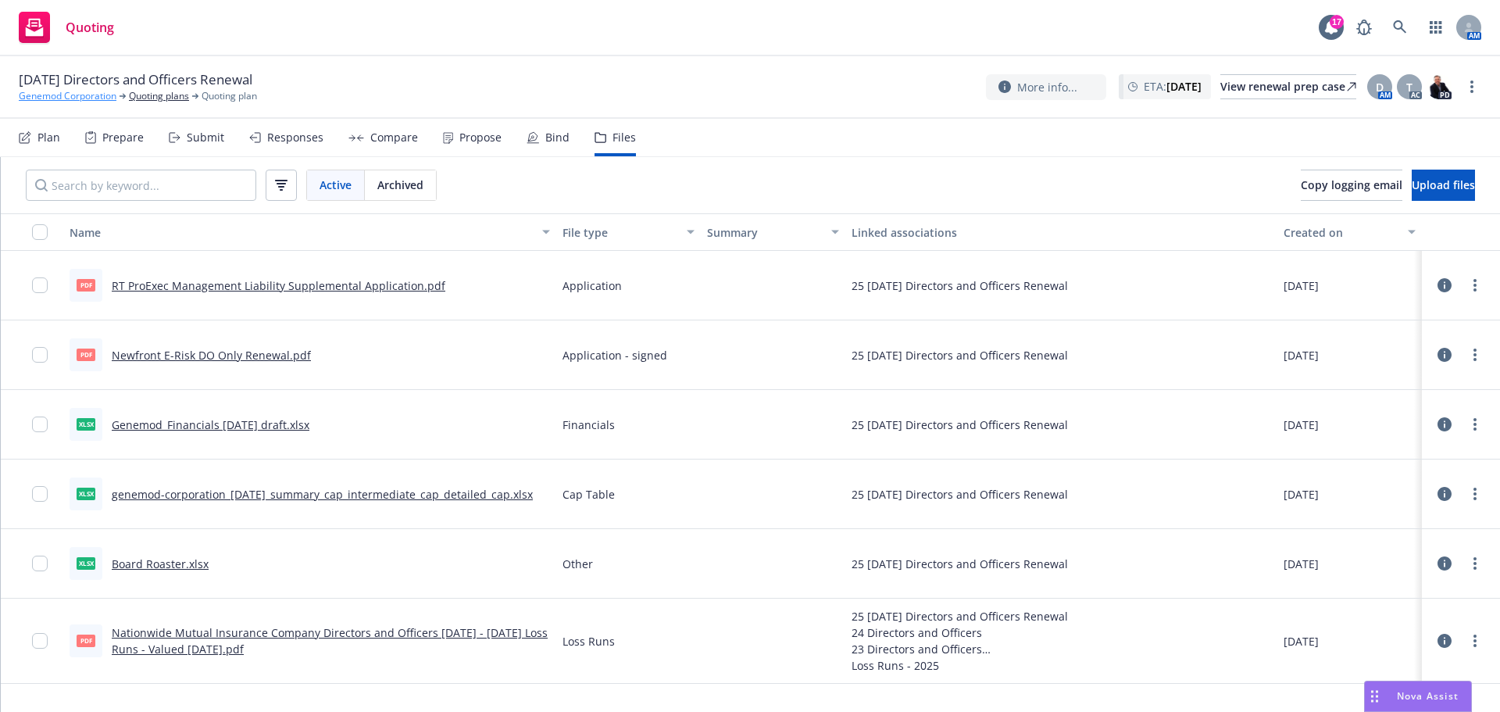
click at [51, 101] on link "Genemod Corporation" at bounding box center [68, 96] width 98 height 14
